Goal: Navigation & Orientation: Find specific page/section

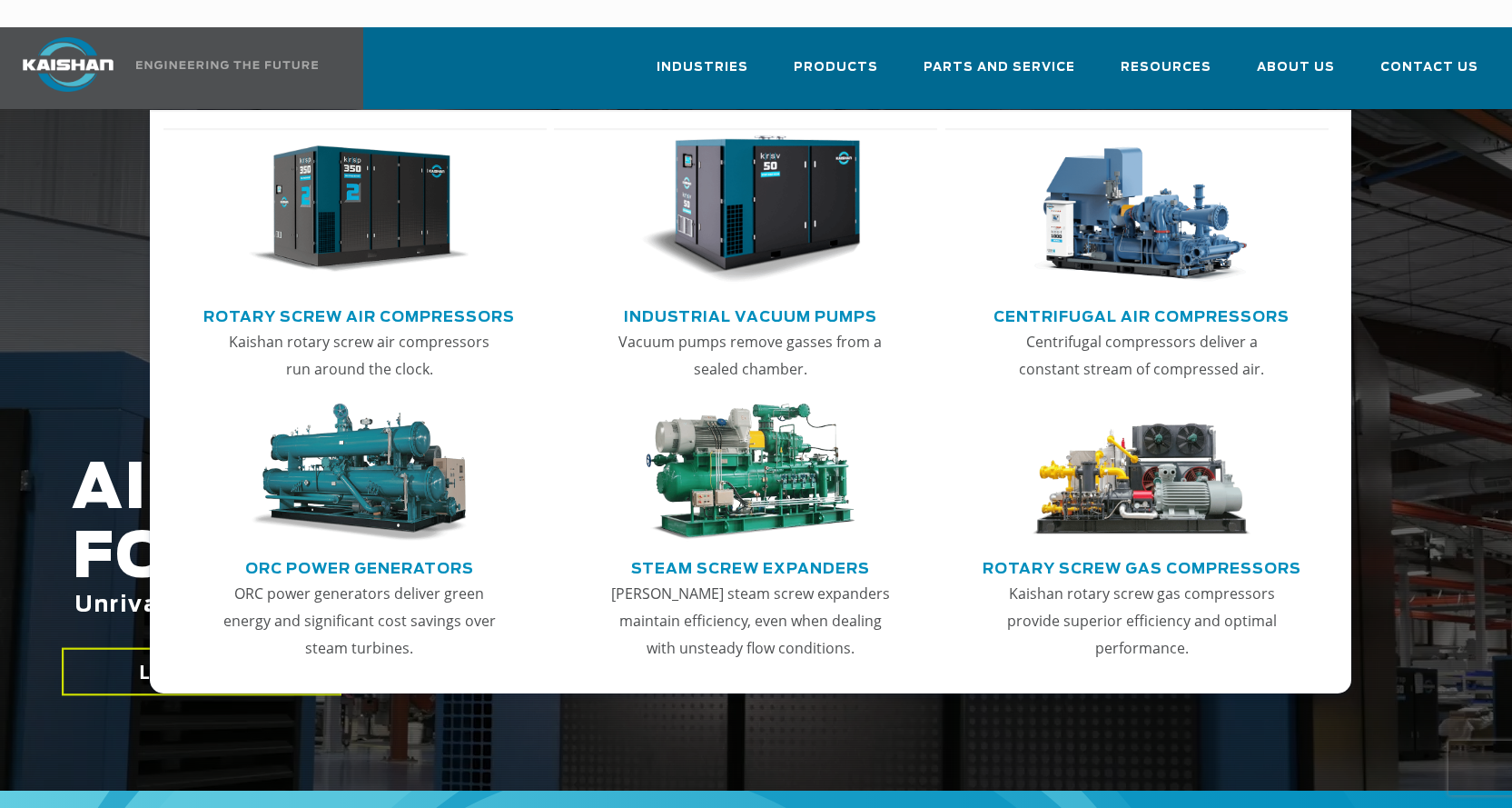
click at [1117, 301] on link "Centrifugal Air Compressors" at bounding box center [1142, 314] width 296 height 27
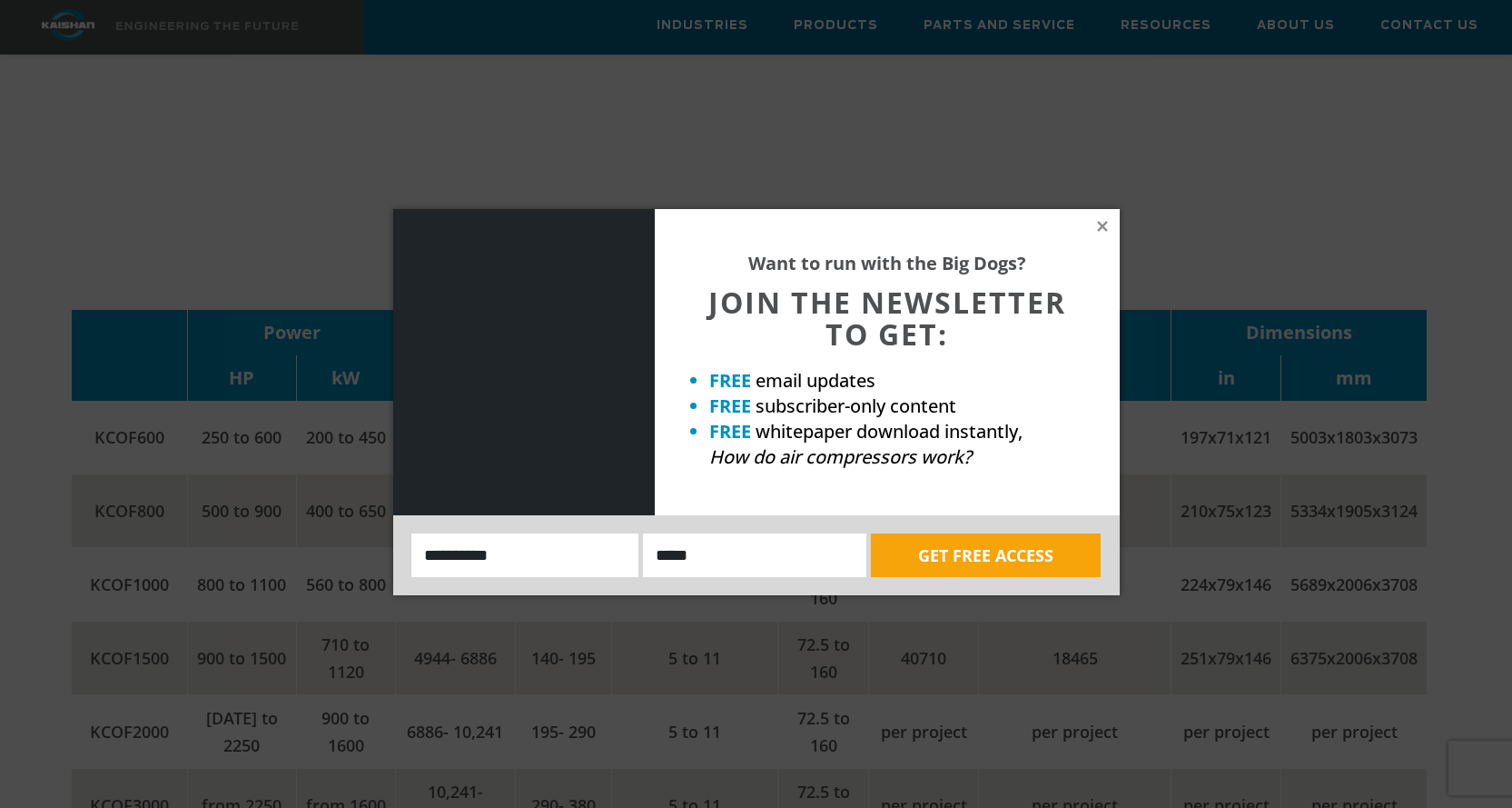
scroll to position [2090, 0]
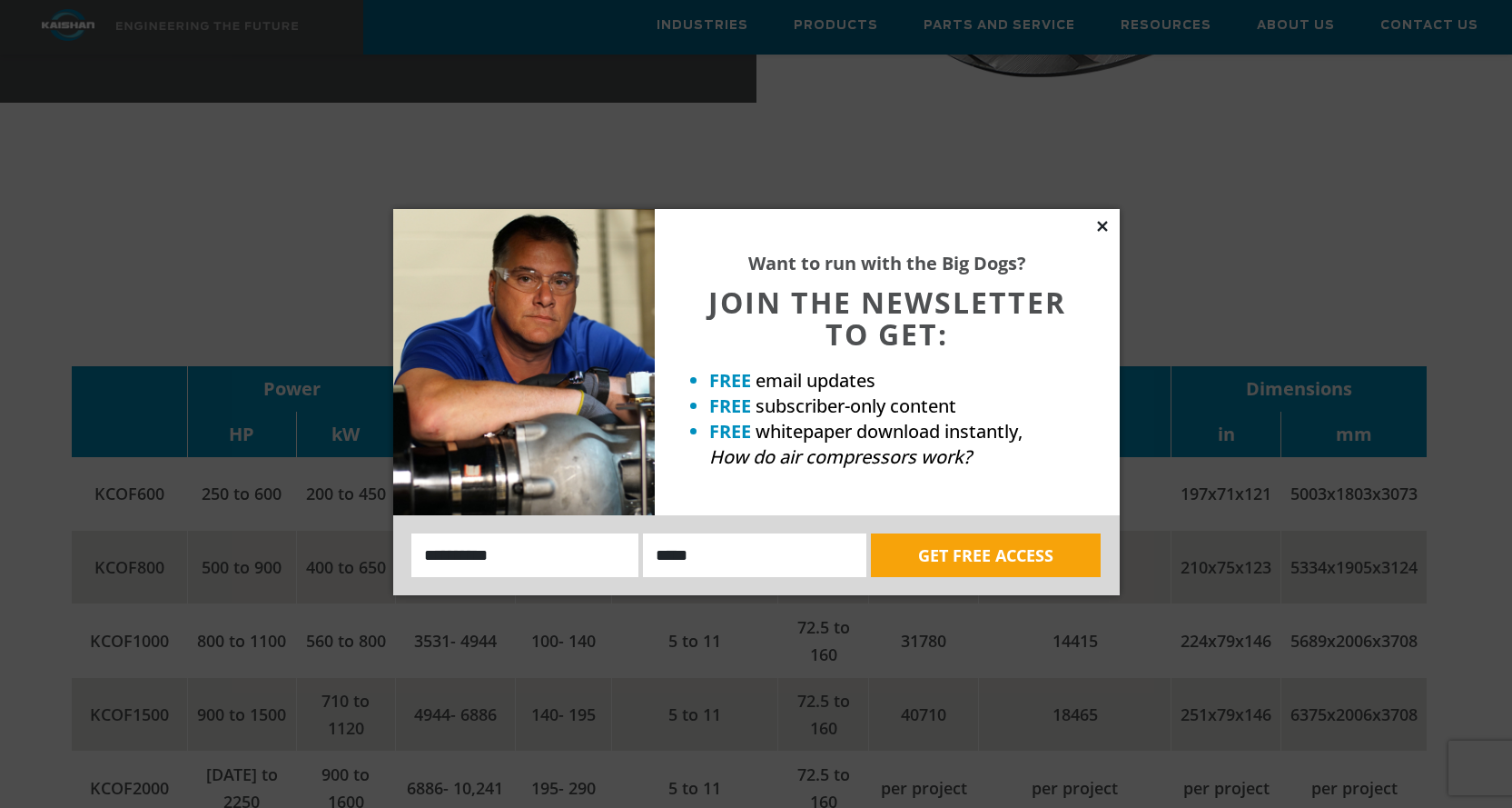
click at [1106, 229] on icon at bounding box center [1102, 225] width 10 height 10
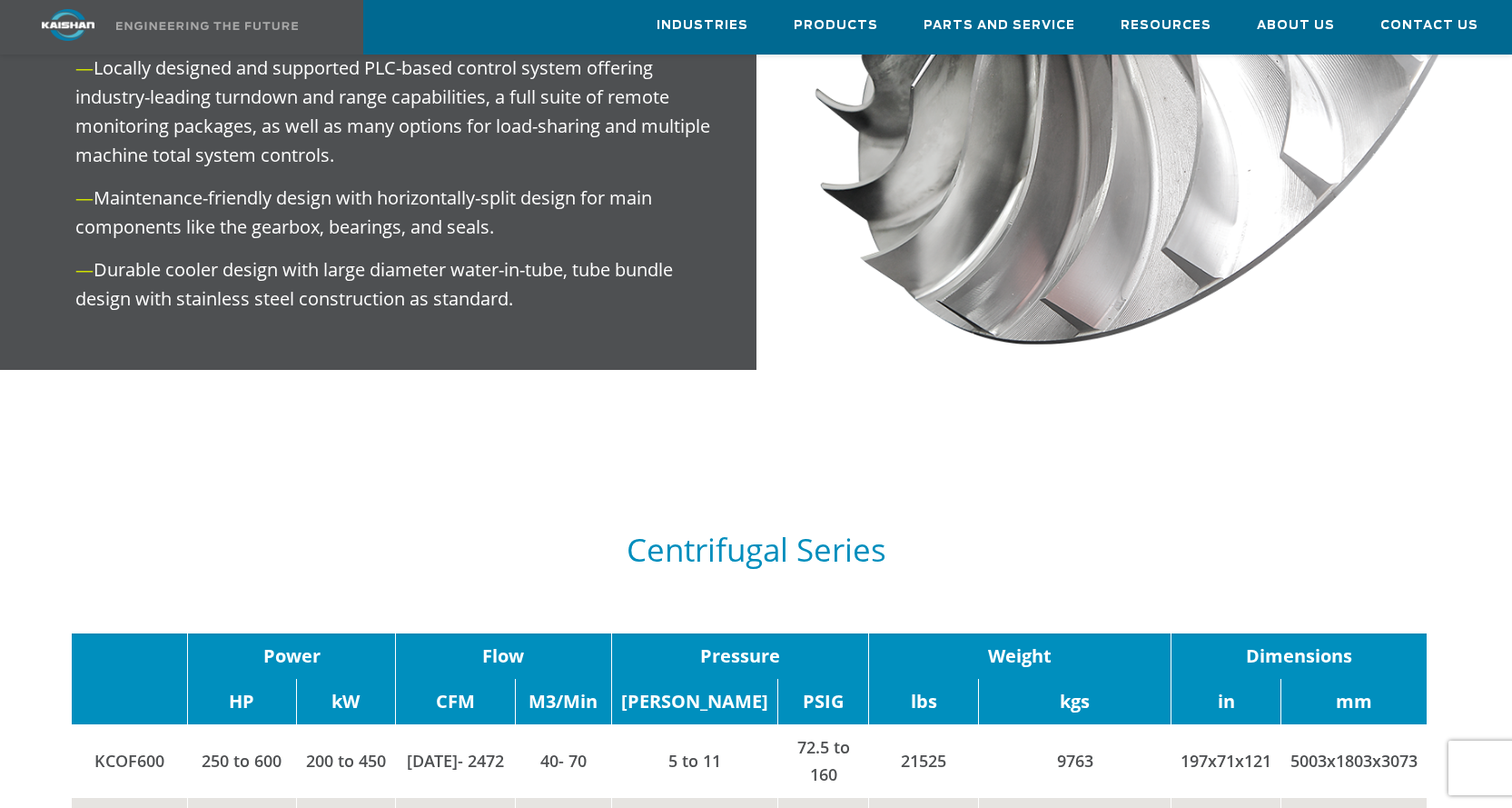
scroll to position [1818, 0]
